Goal: Task Accomplishment & Management: Complete application form

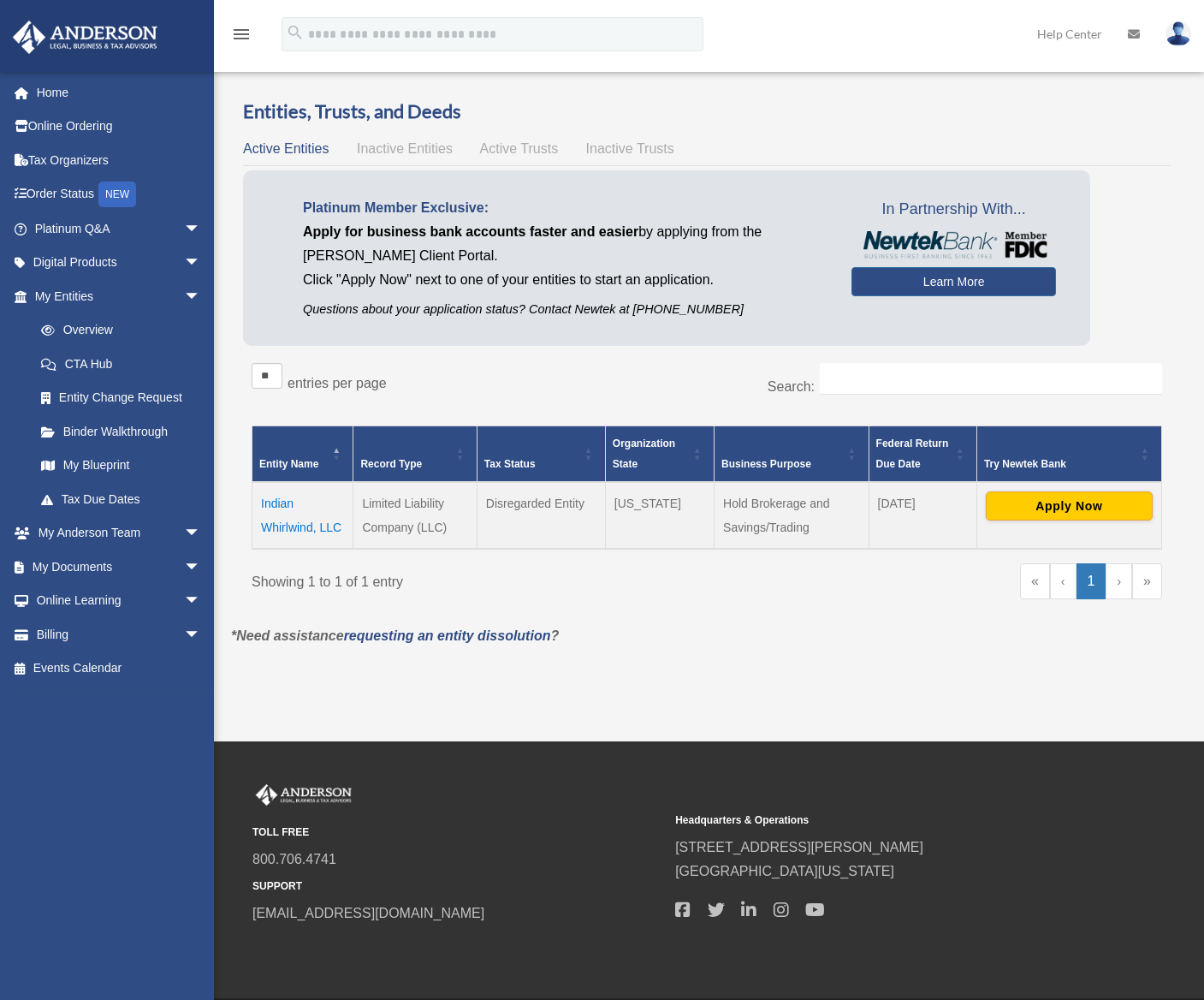
click at [610, 586] on div "Showing 1 to 1 of 1 entry" at bounding box center [472, 578] width 443 height 30
click at [933, 280] on link "Learn More" at bounding box center [953, 281] width 204 height 29
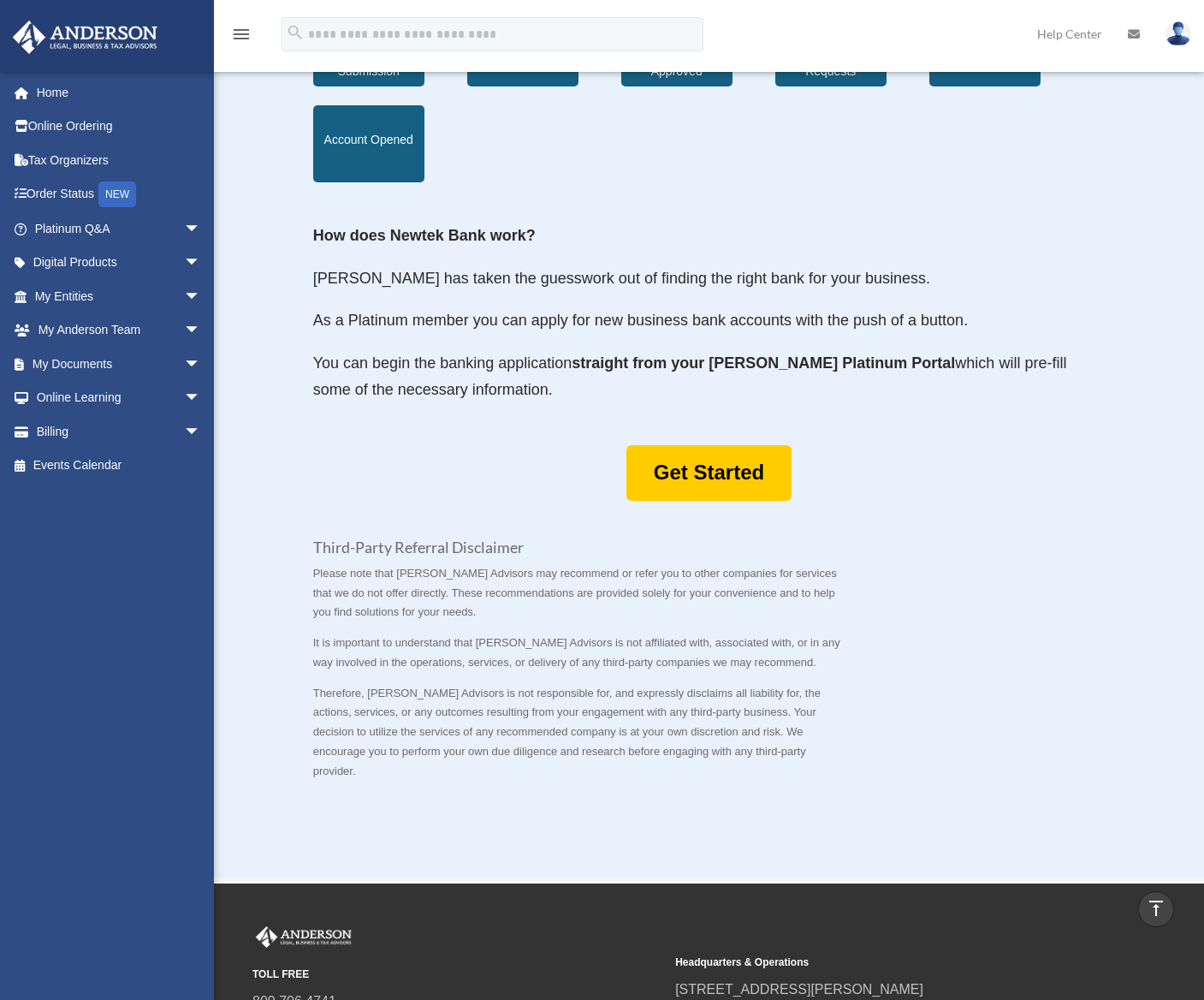
scroll to position [685, 0]
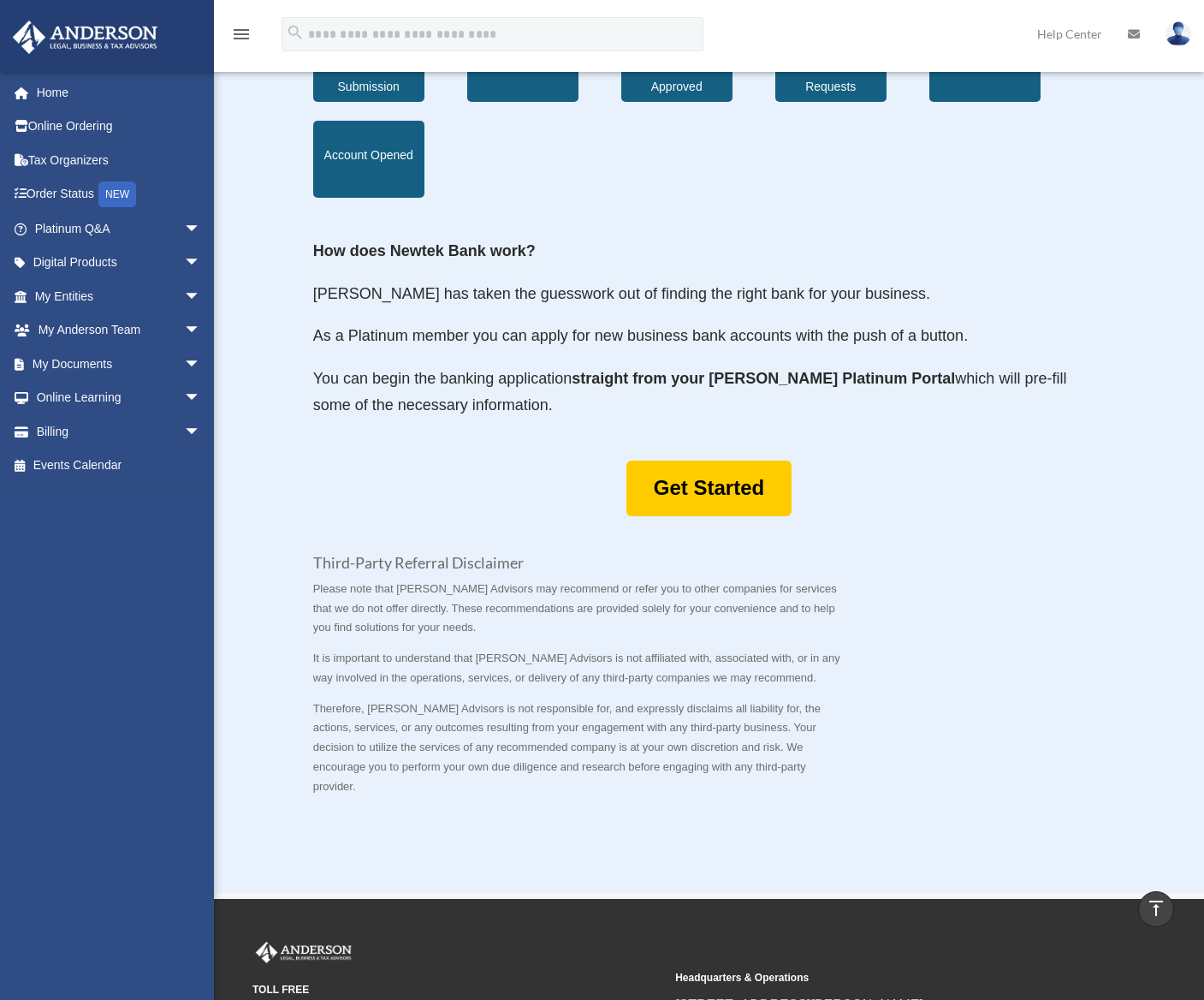
click at [560, 358] on p "As a Platinum member you can apply for new business bank accounts with the push…" at bounding box center [709, 344] width 793 height 43
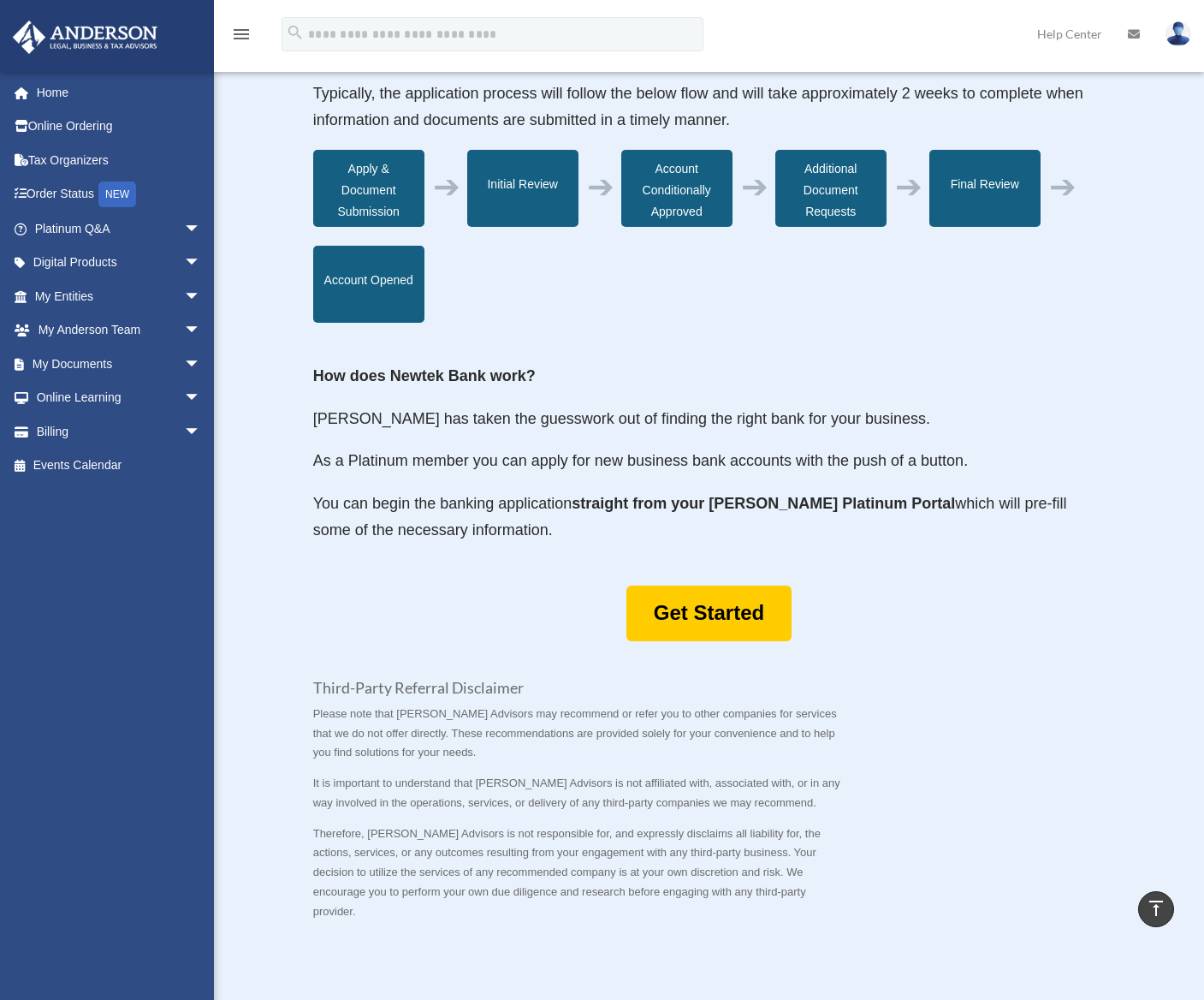
scroll to position [513, 0]
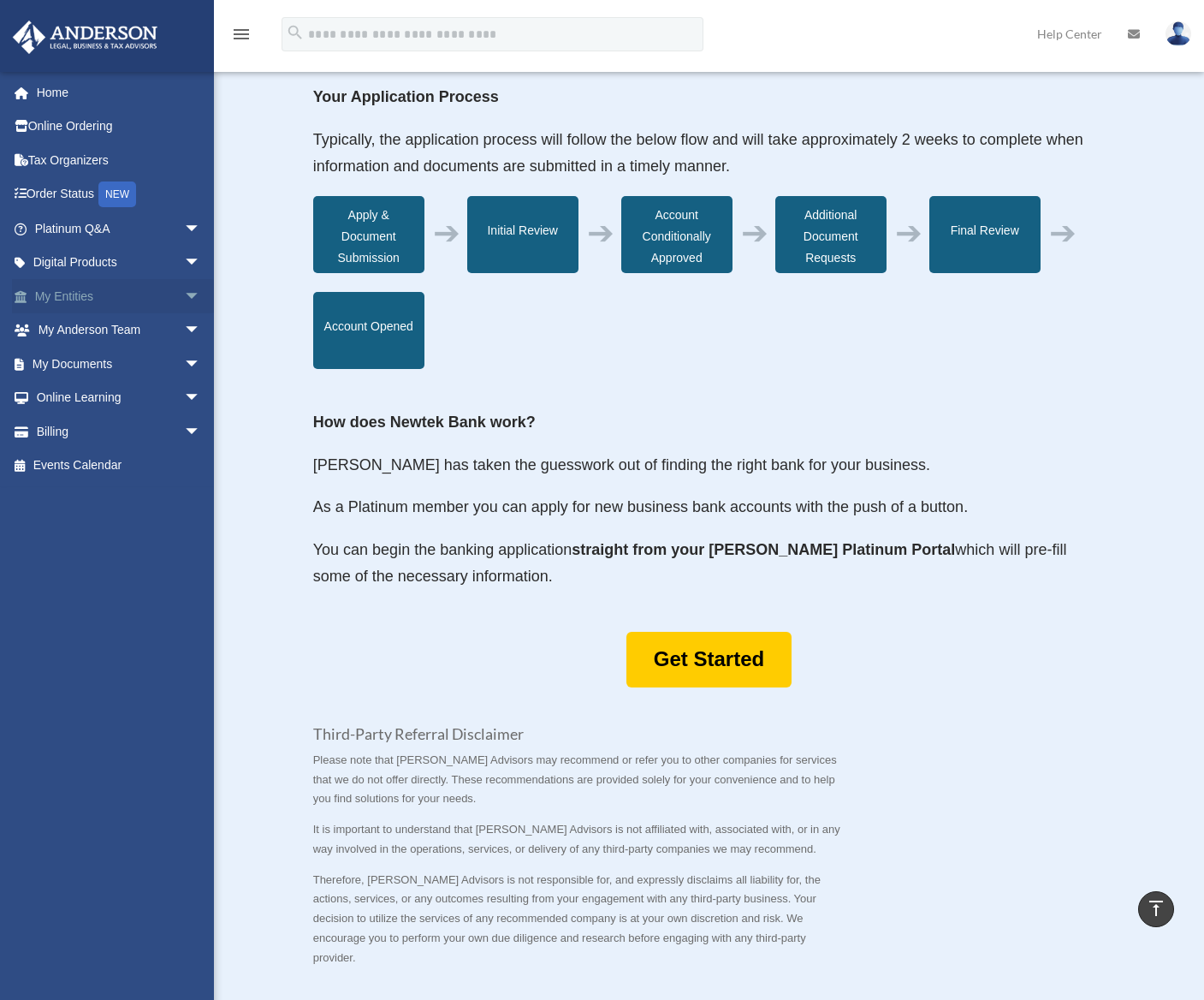
click at [77, 294] on link "My Entities arrow_drop_down" at bounding box center [119, 296] width 215 height 34
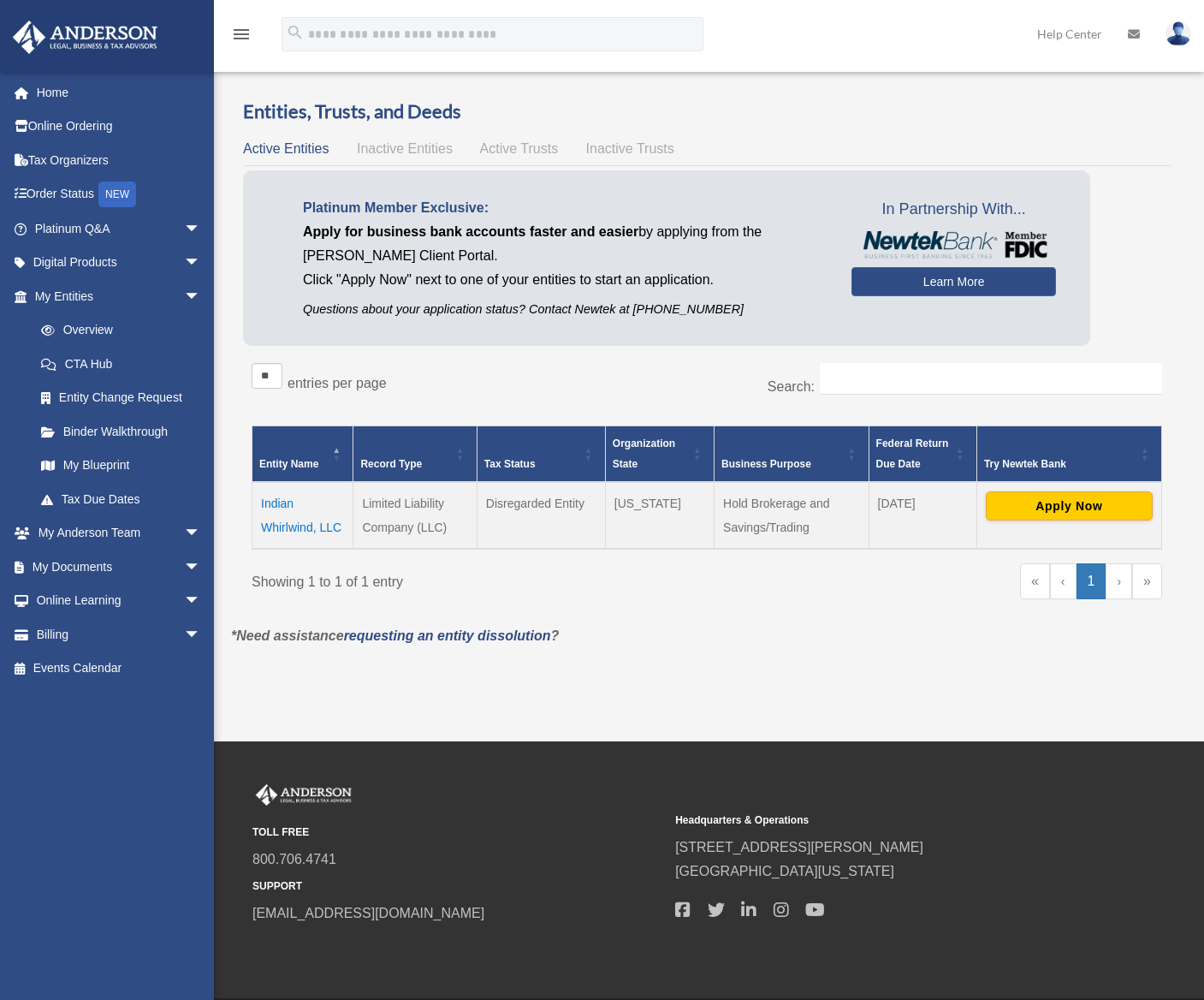
click at [488, 322] on div "Platinum Member Exclusive: Apply for business bank accounts faster and easier b…" at bounding box center [666, 258] width 847 height 176
click at [1037, 506] on button "Apply Now" at bounding box center [1069, 506] width 167 height 29
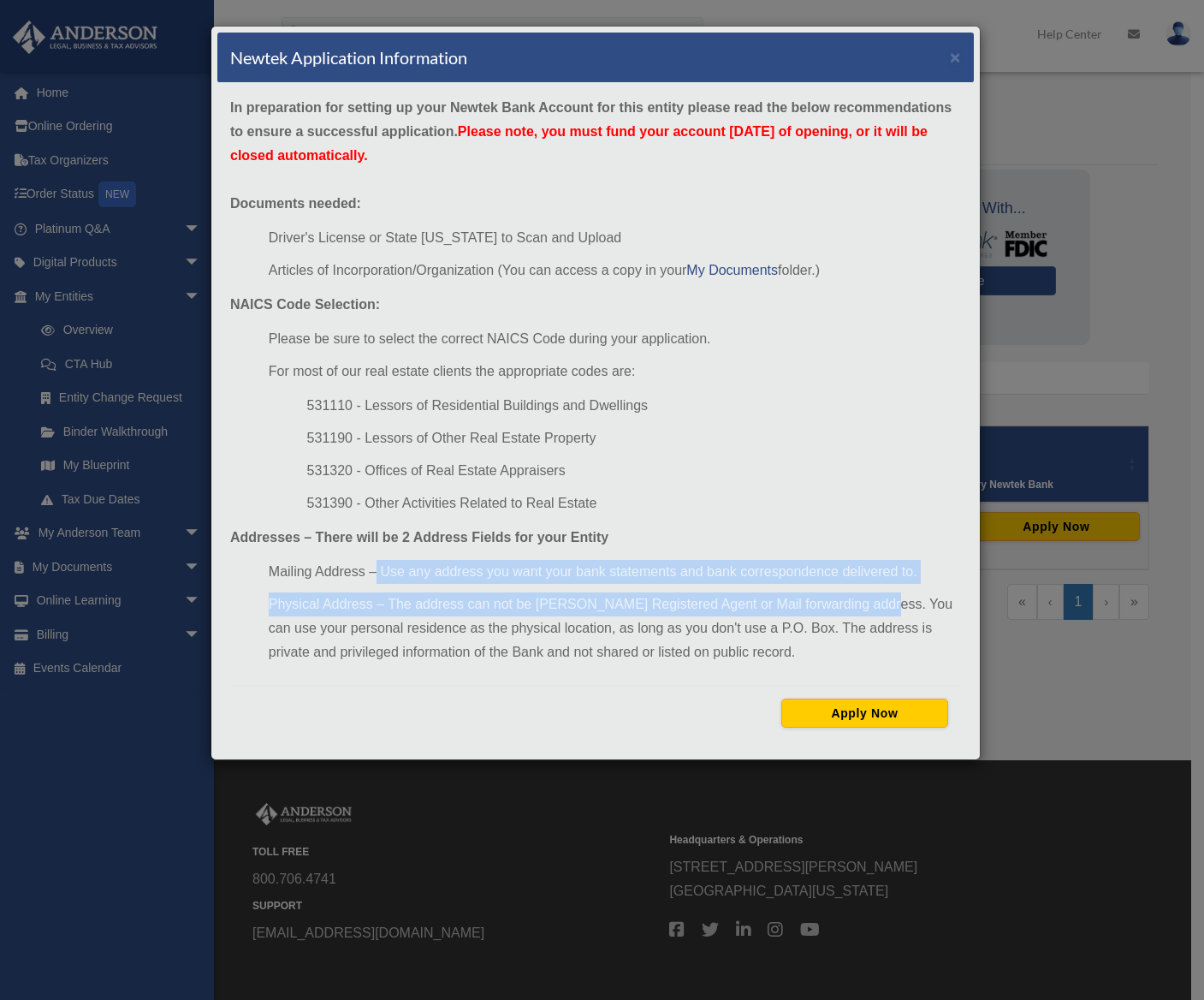
drag, startPoint x: 374, startPoint y: 565, endPoint x: 876, endPoint y: 591, distance: 502.7
click at [876, 591] on ul "Mailing Address – Use any address you want your bank statements and bank corres…" at bounding box center [596, 612] width 731 height 104
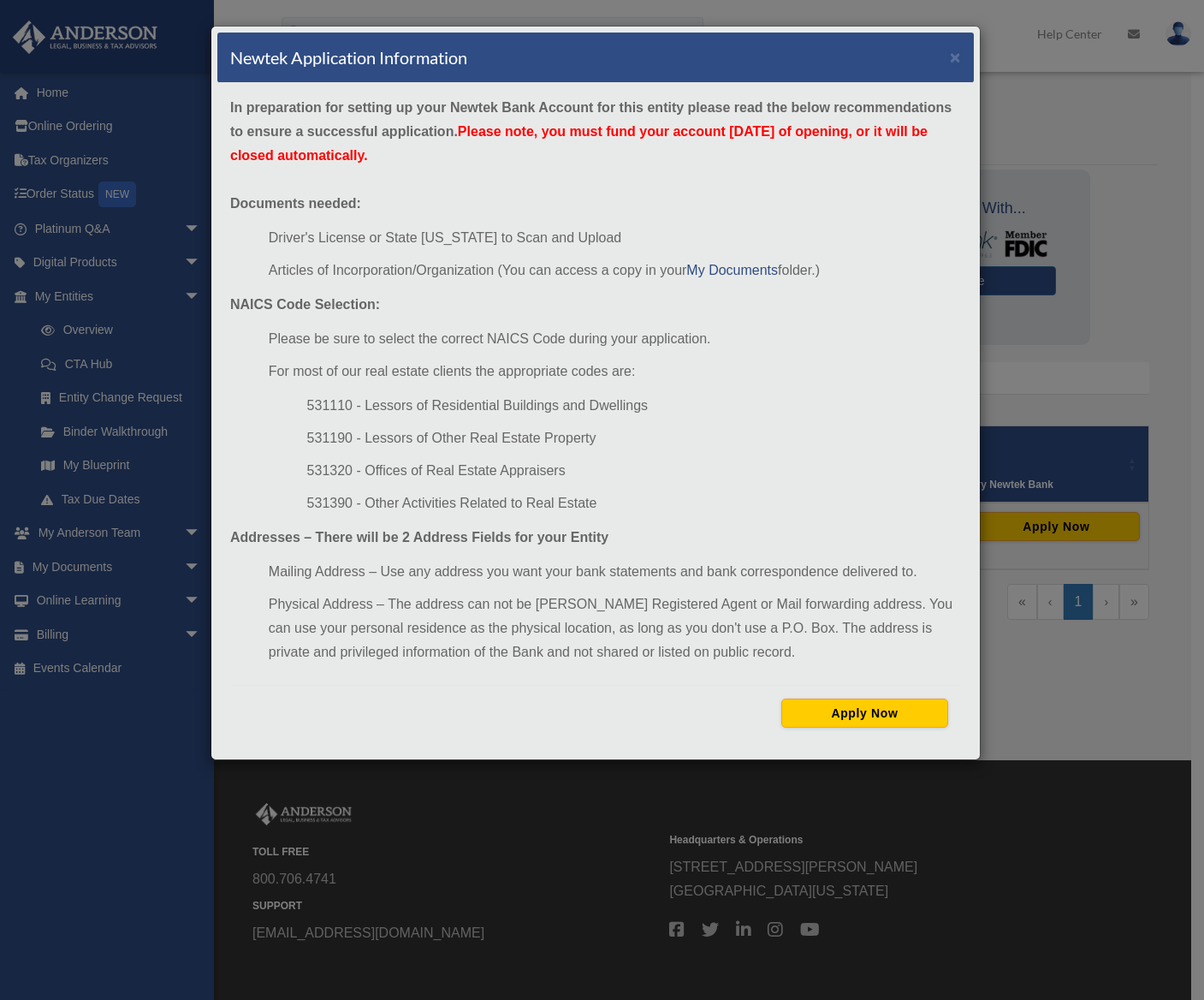
click at [504, 587] on ul "Mailing Address – Use any address you want your bank statements and bank corres…" at bounding box center [596, 612] width 731 height 104
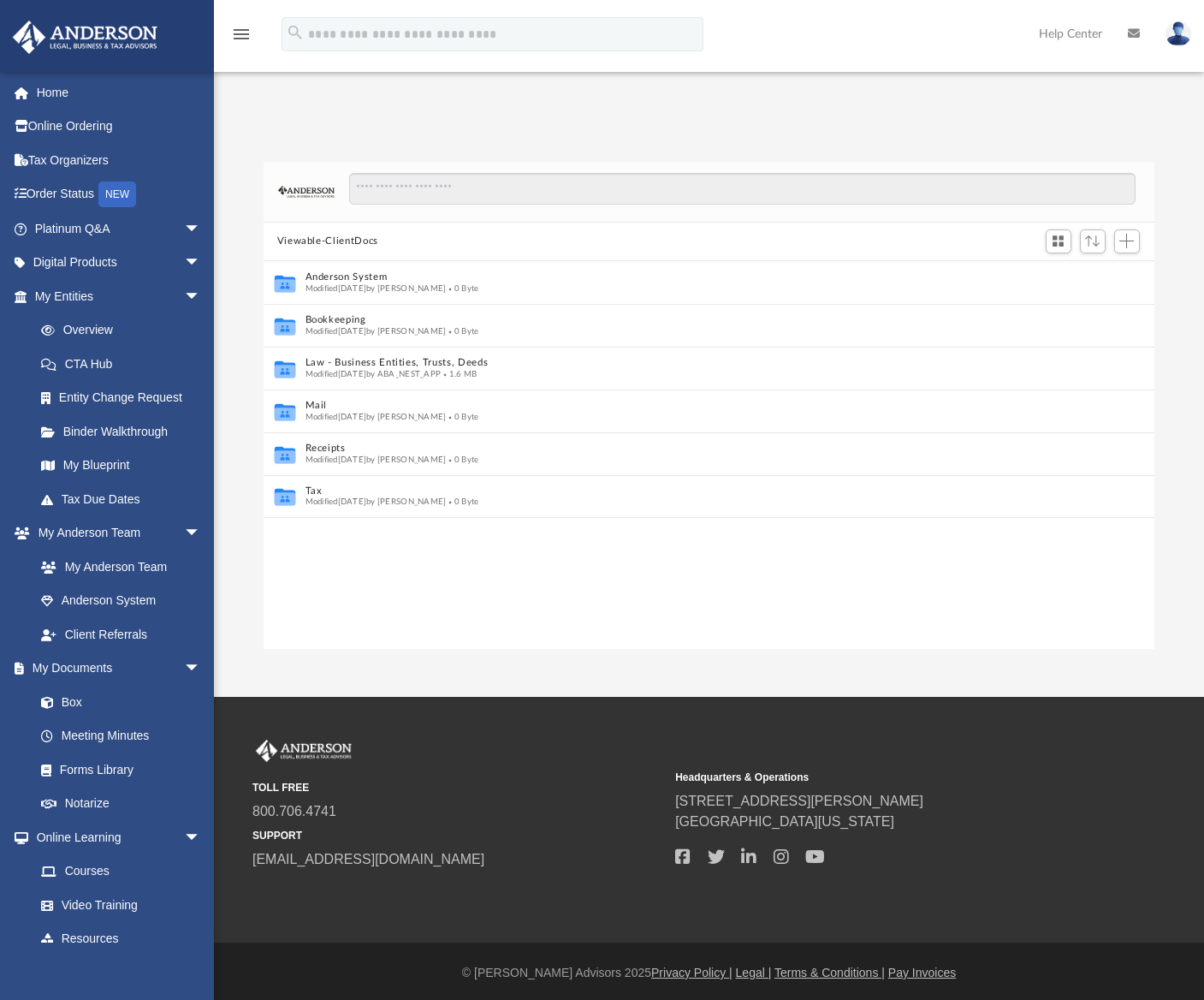
scroll to position [14, 14]
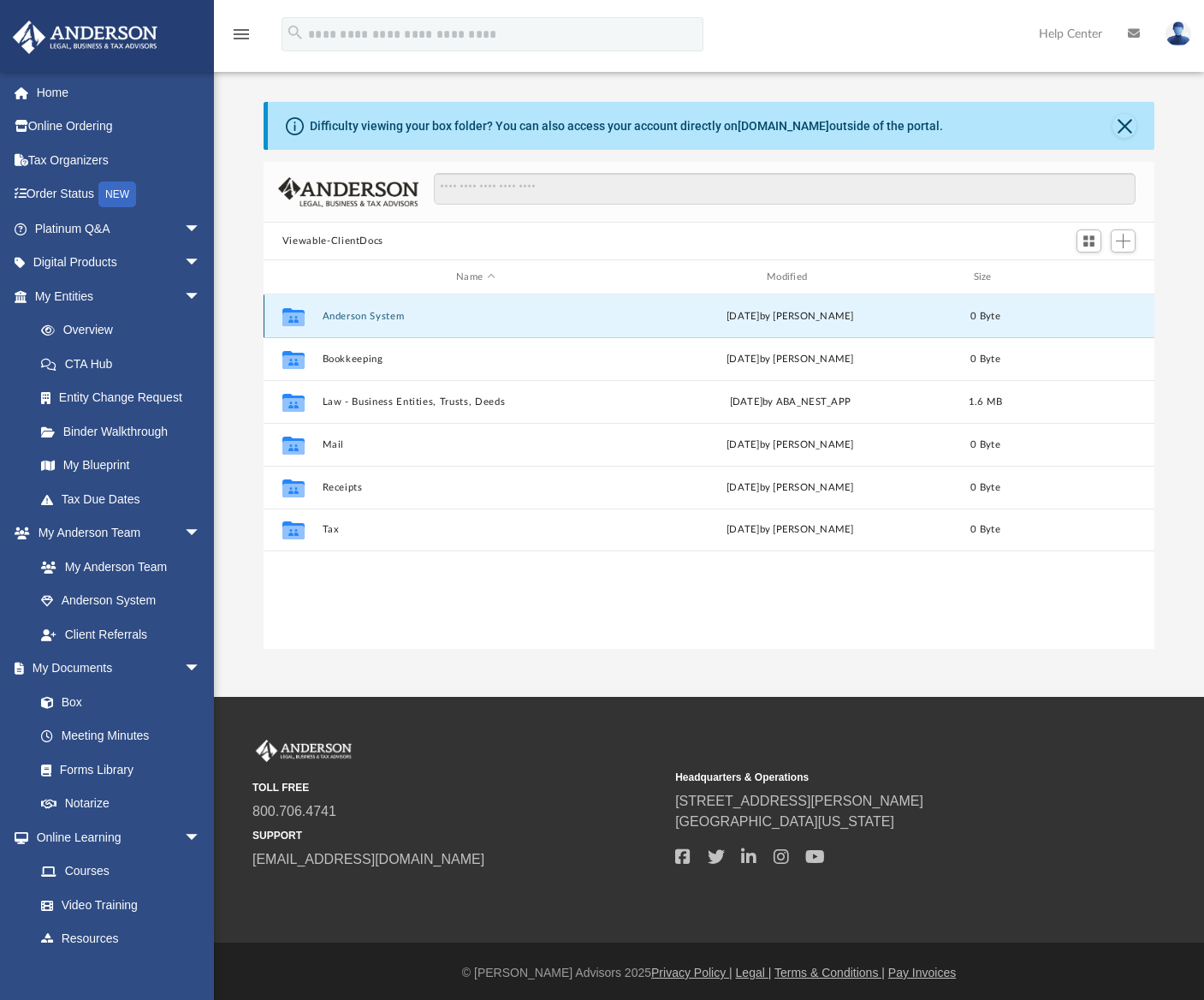
click at [346, 312] on button "Anderson System" at bounding box center [475, 316] width 307 height 11
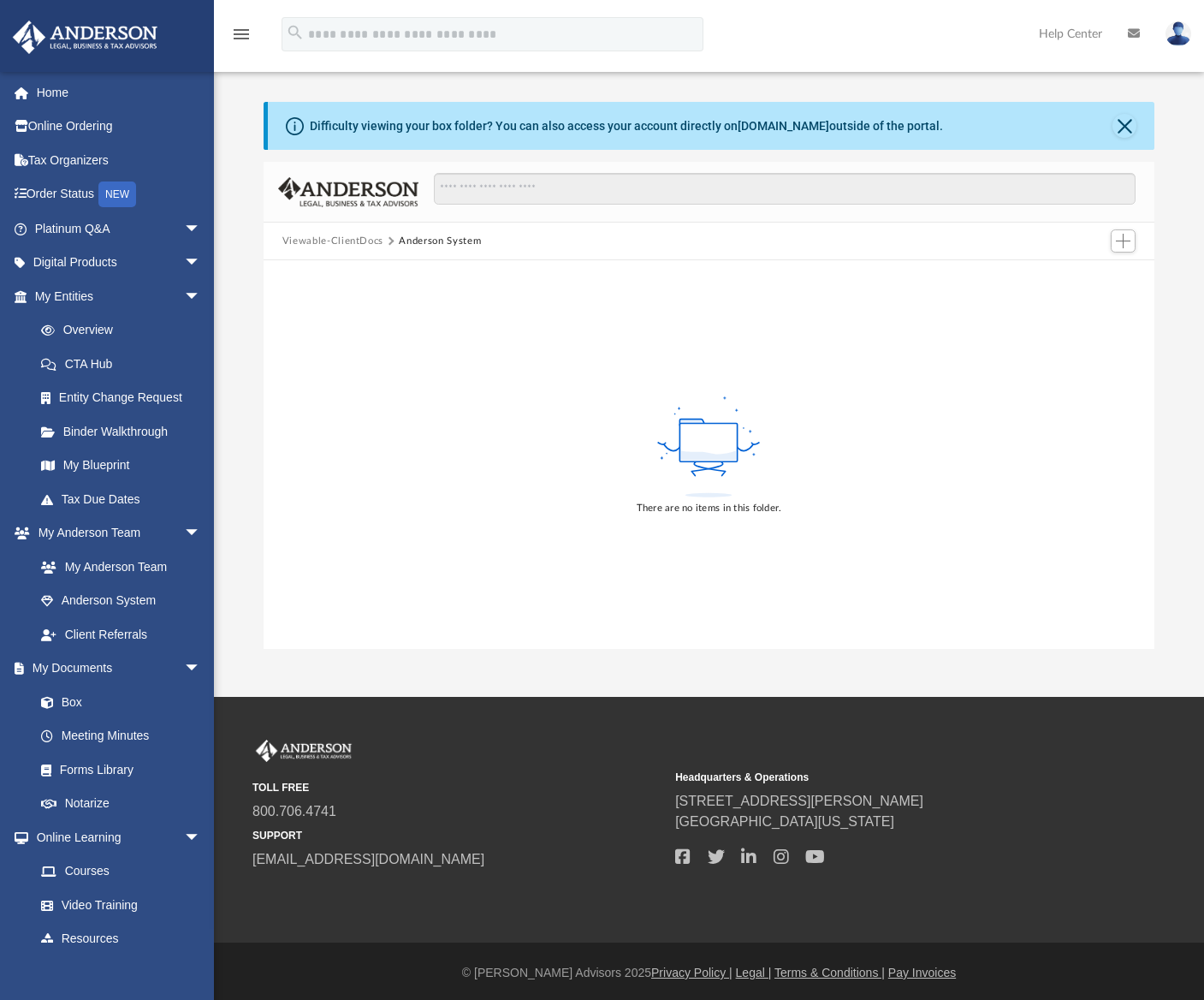
click at [839, 543] on div "There are no items in this folder." at bounding box center [709, 454] width 891 height 389
